Goal: Information Seeking & Learning: Understand process/instructions

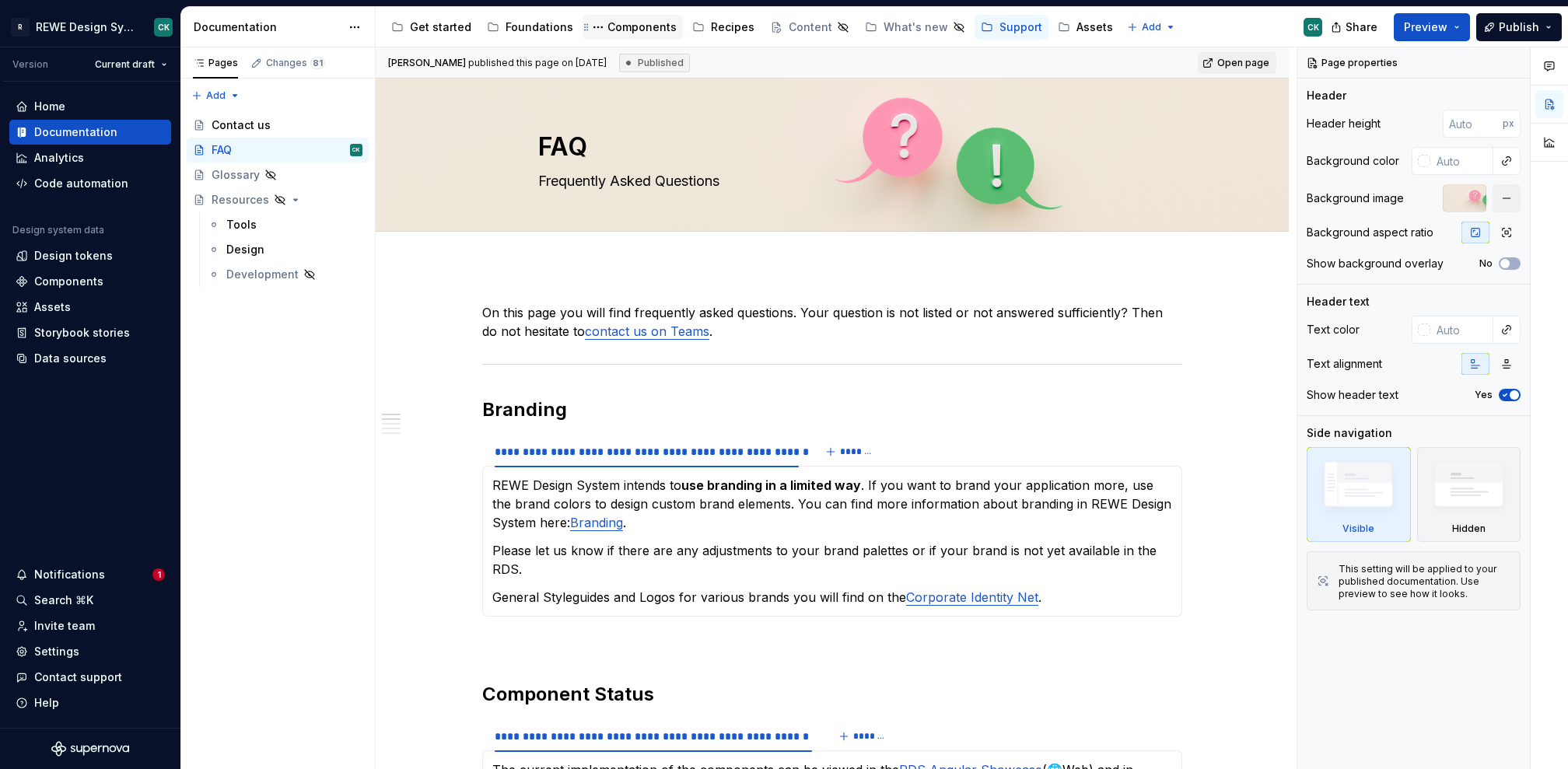
click at [622, 32] on div "Components" at bounding box center [643, 27] width 70 height 16
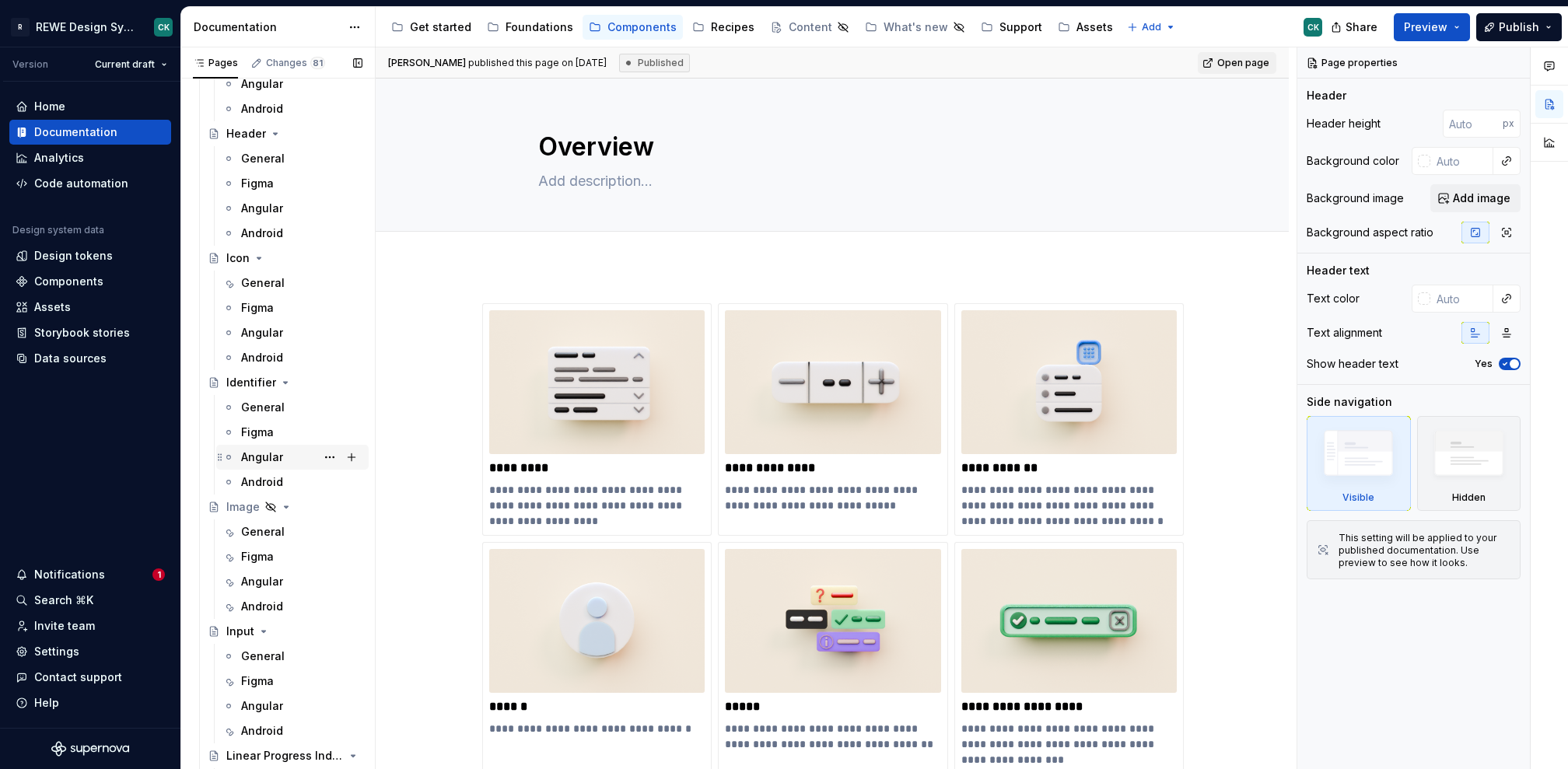
scroll to position [3402, 0]
click at [257, 522] on div "General" at bounding box center [263, 529] width 43 height 16
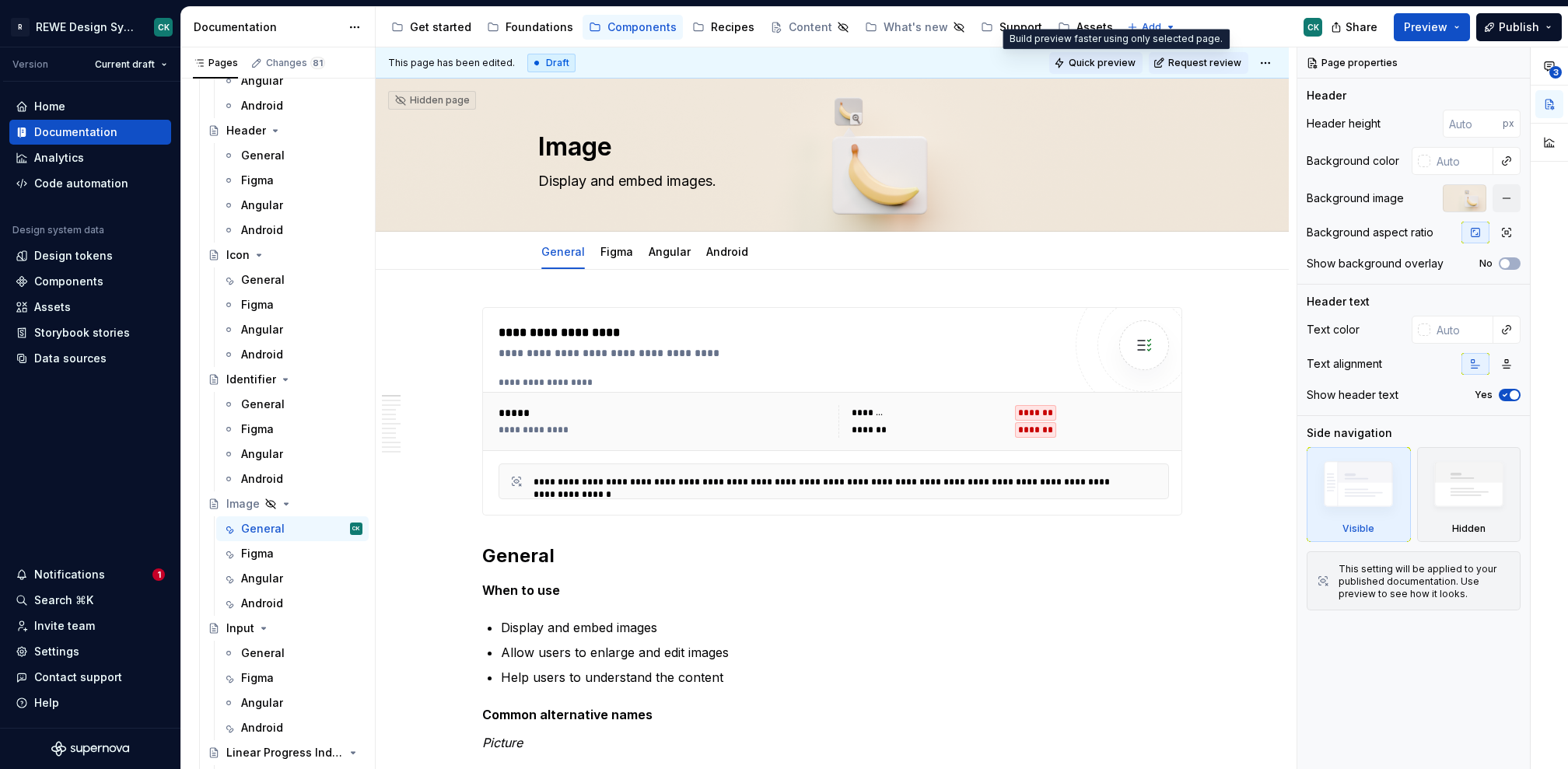
click at [1126, 58] on span "Quick preview" at bounding box center [1101, 62] width 67 height 12
click at [1460, 25] on button "Preview" at bounding box center [1431, 27] width 76 height 28
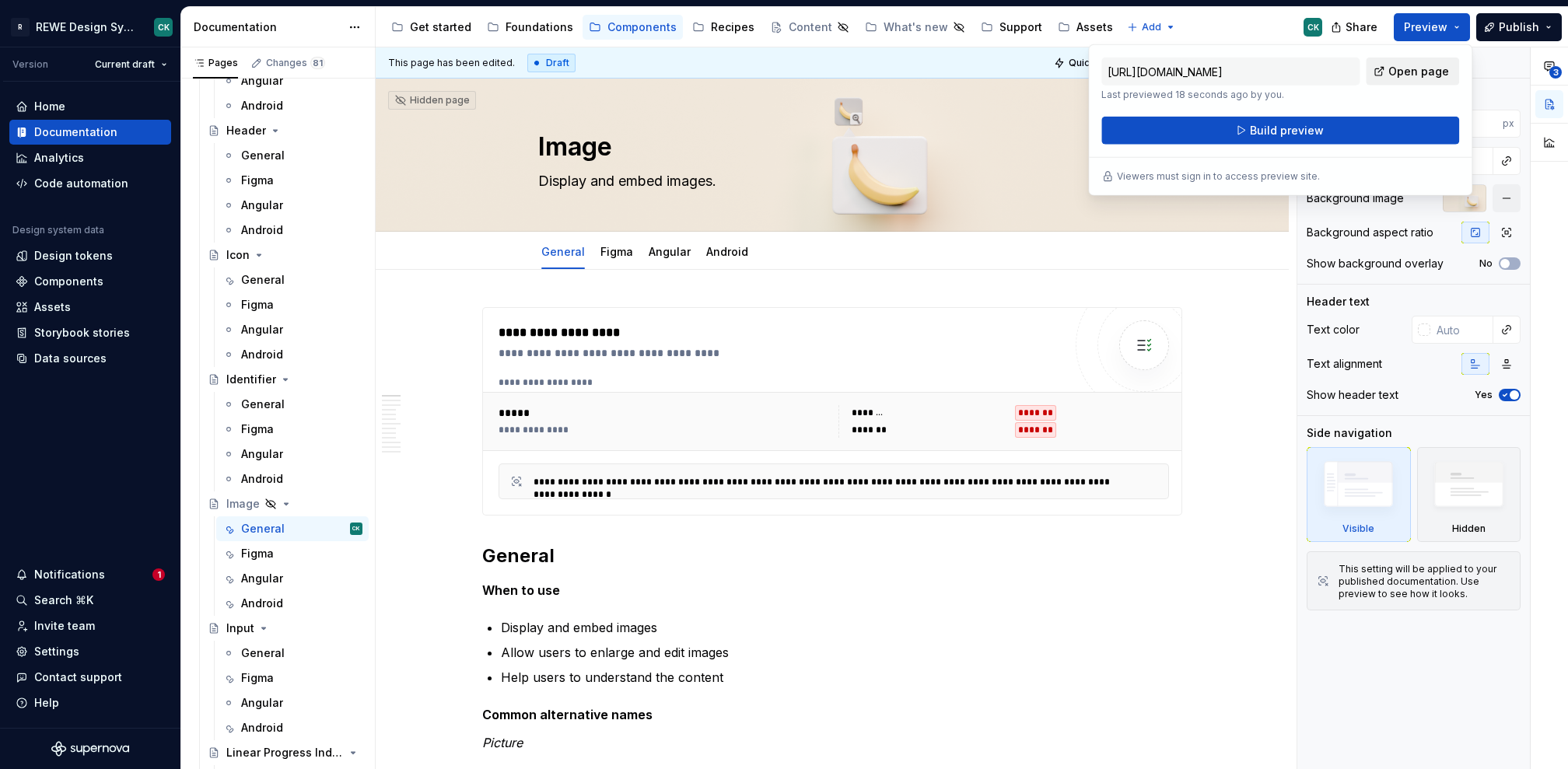
click at [1404, 75] on span "Open page" at bounding box center [1419, 71] width 61 height 16
click at [275, 647] on div "General" at bounding box center [263, 651] width 43 height 16
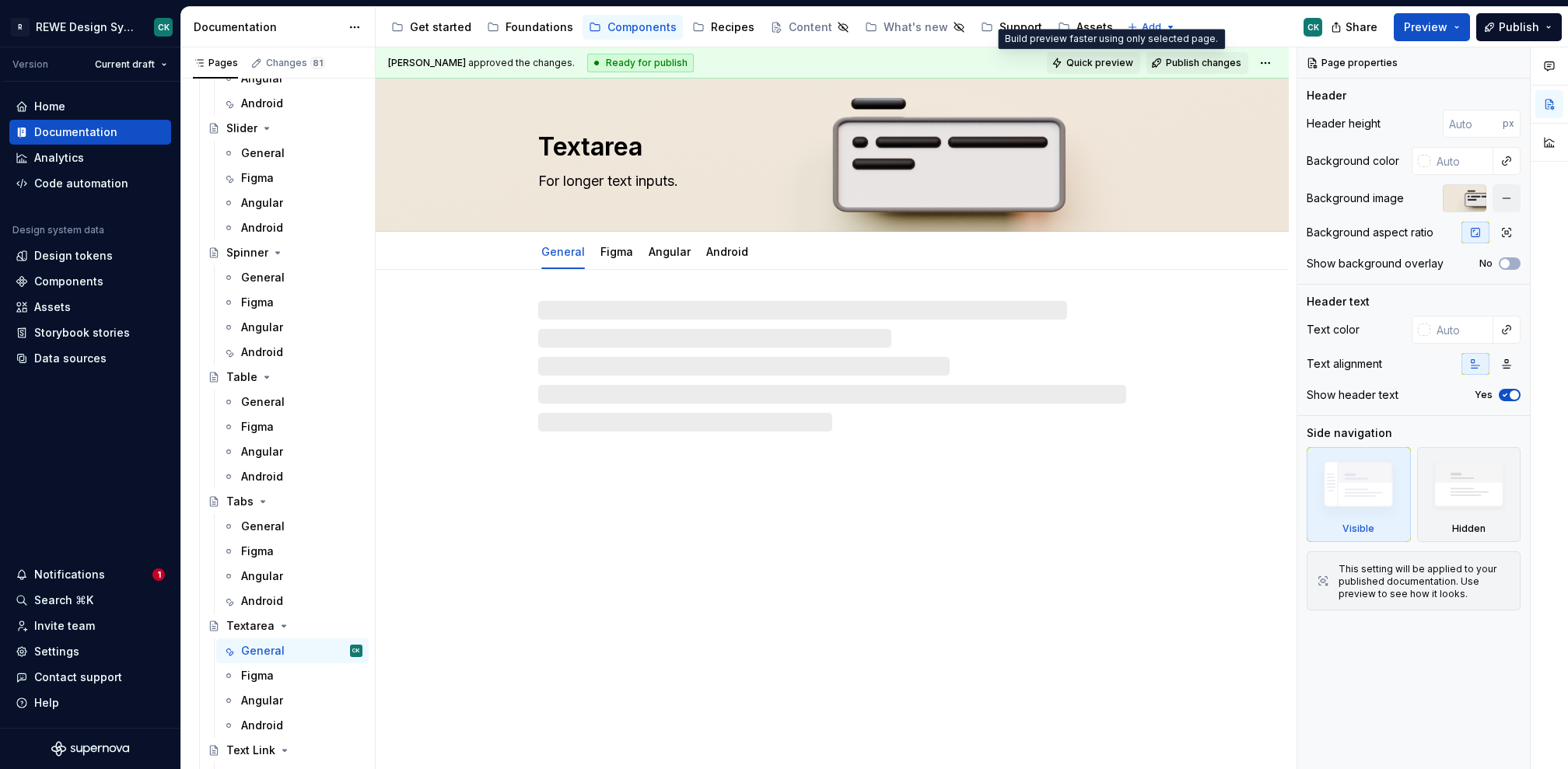
click at [1126, 61] on span "Quick preview" at bounding box center [1099, 62] width 67 height 12
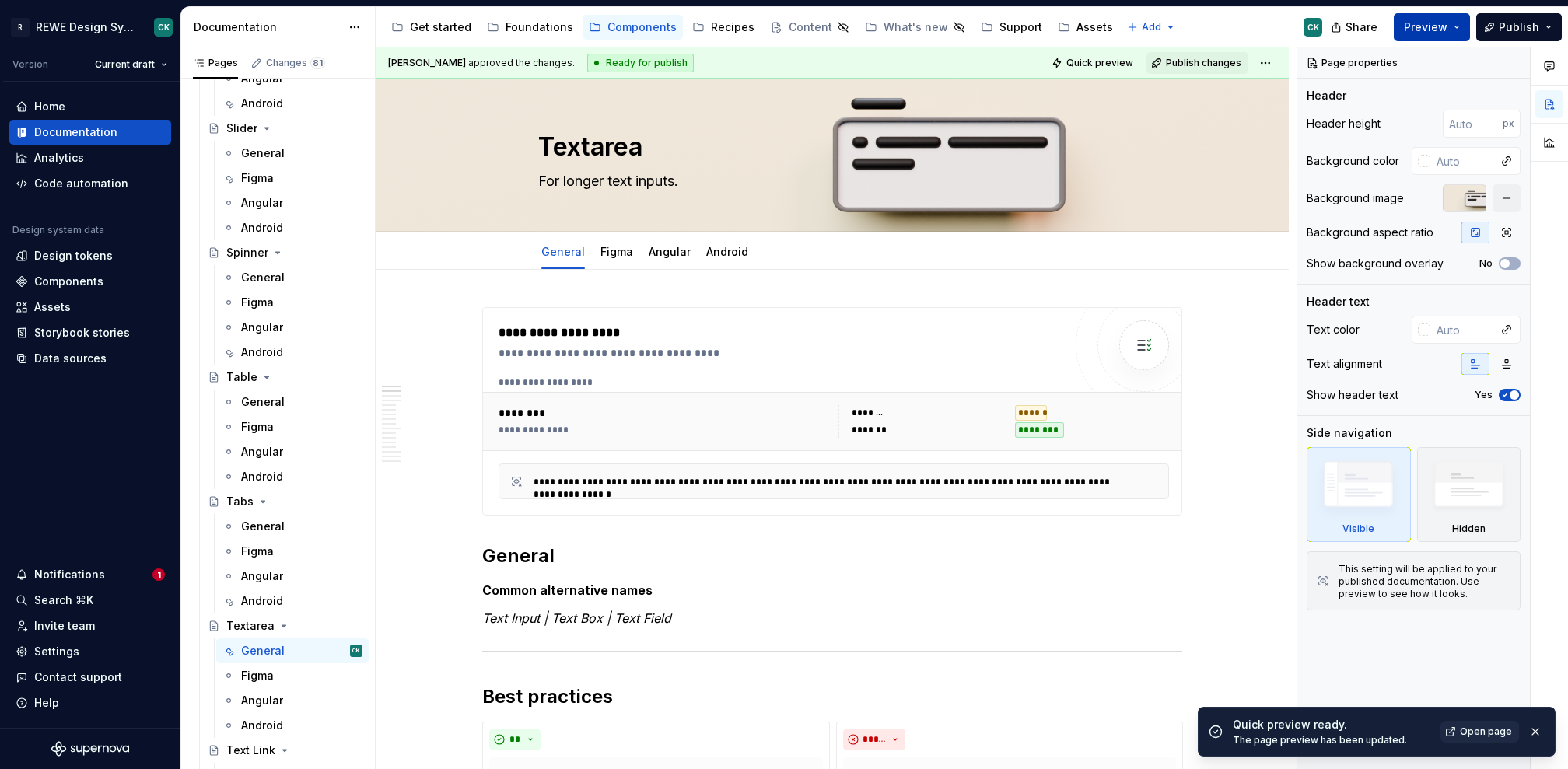
click at [1466, 28] on button "Preview" at bounding box center [1431, 27] width 76 height 28
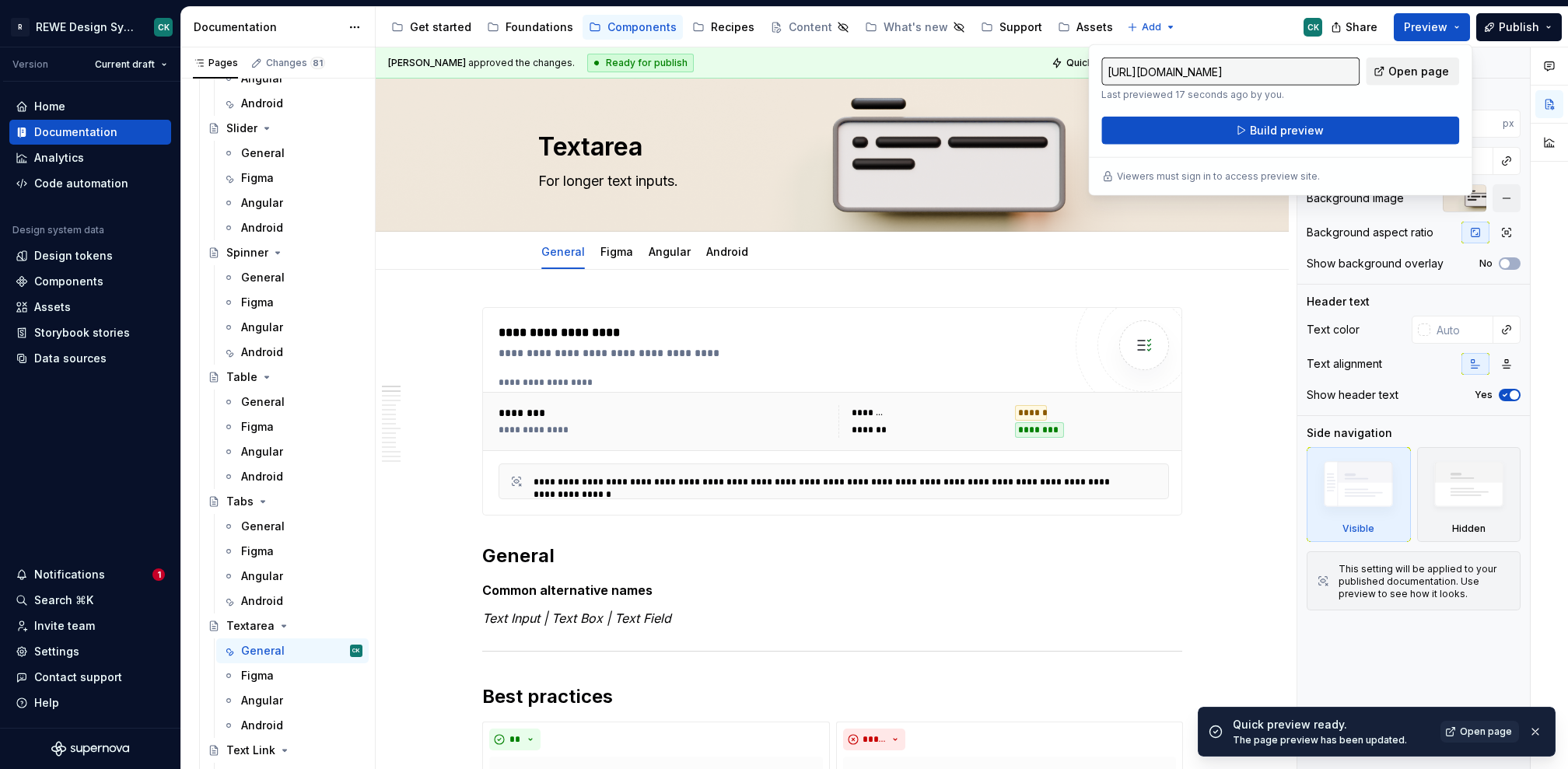
click at [1421, 77] on span "Open page" at bounding box center [1419, 71] width 61 height 16
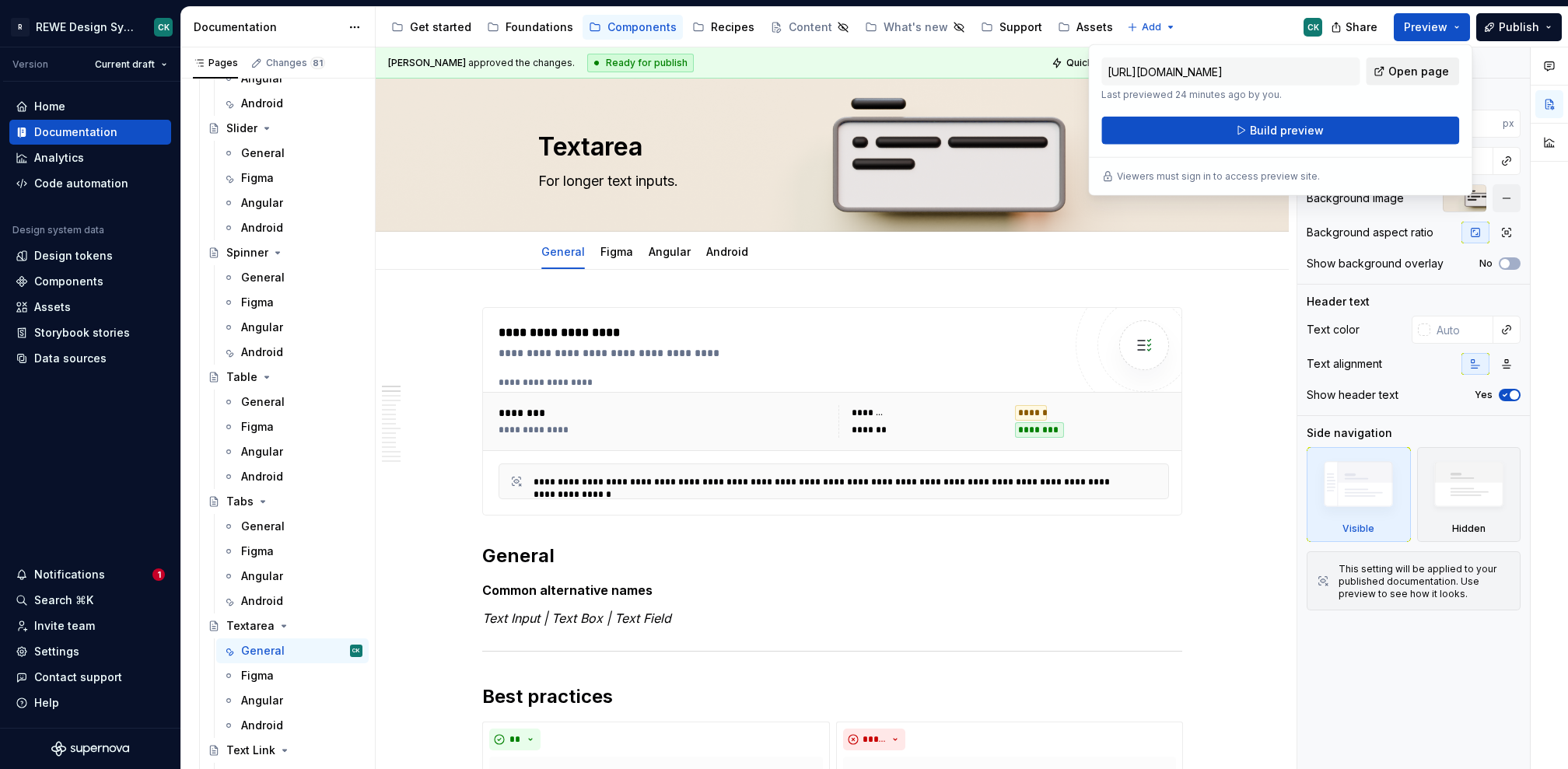
type textarea "*"
